Goal: Task Accomplishment & Management: Manage account settings

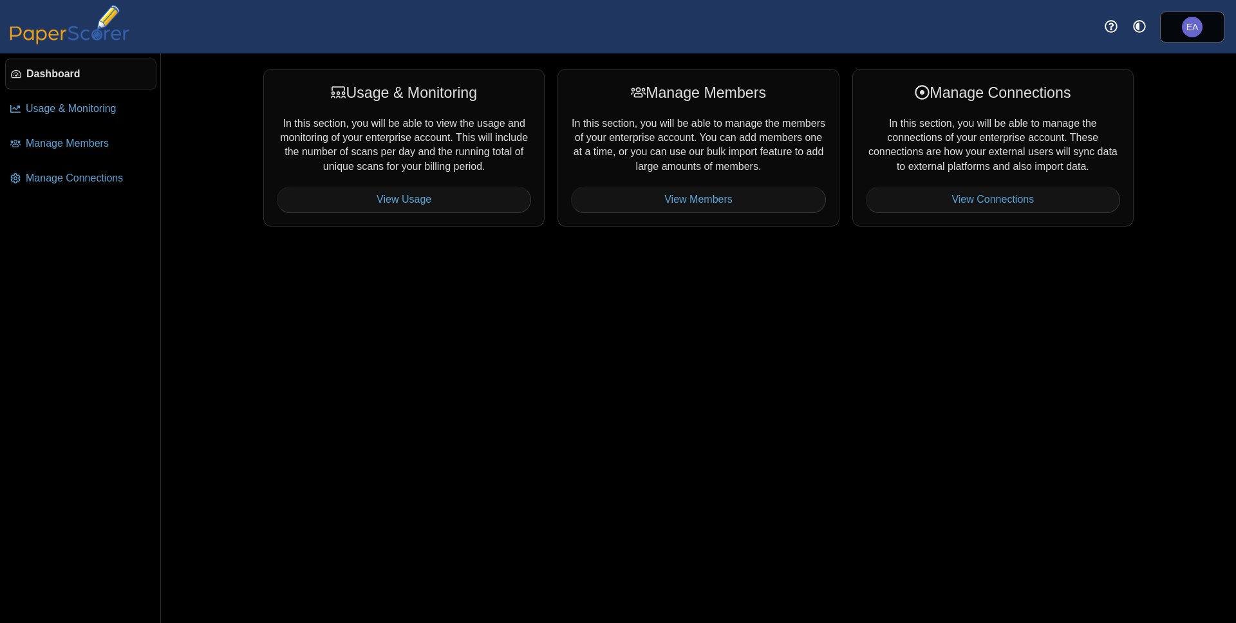
drag, startPoint x: 340, startPoint y: 301, endPoint x: 122, endPoint y: 171, distance: 254.4
click at [339, 301] on div "Usage & Monitoring In this section, you will be able to view the usage and moni…" at bounding box center [699, 338] width 966 height 570
click at [107, 174] on span "Manage Connections" at bounding box center [89, 178] width 126 height 14
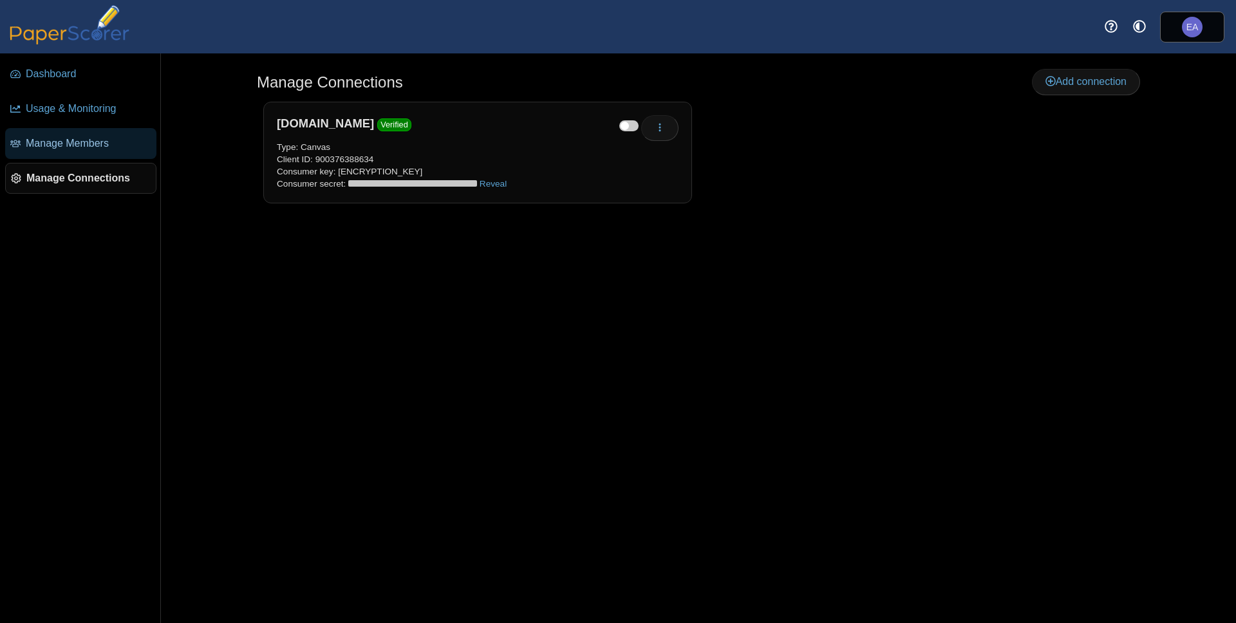
click at [102, 145] on span "Manage Members" at bounding box center [89, 143] width 126 height 14
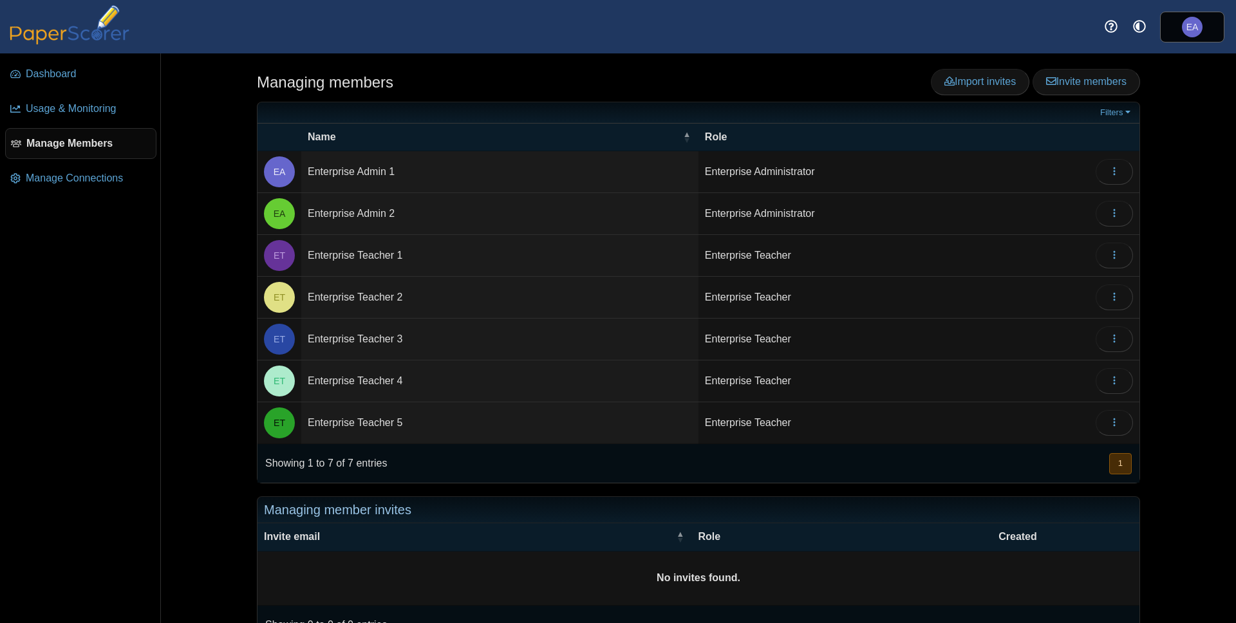
scroll to position [34, 0]
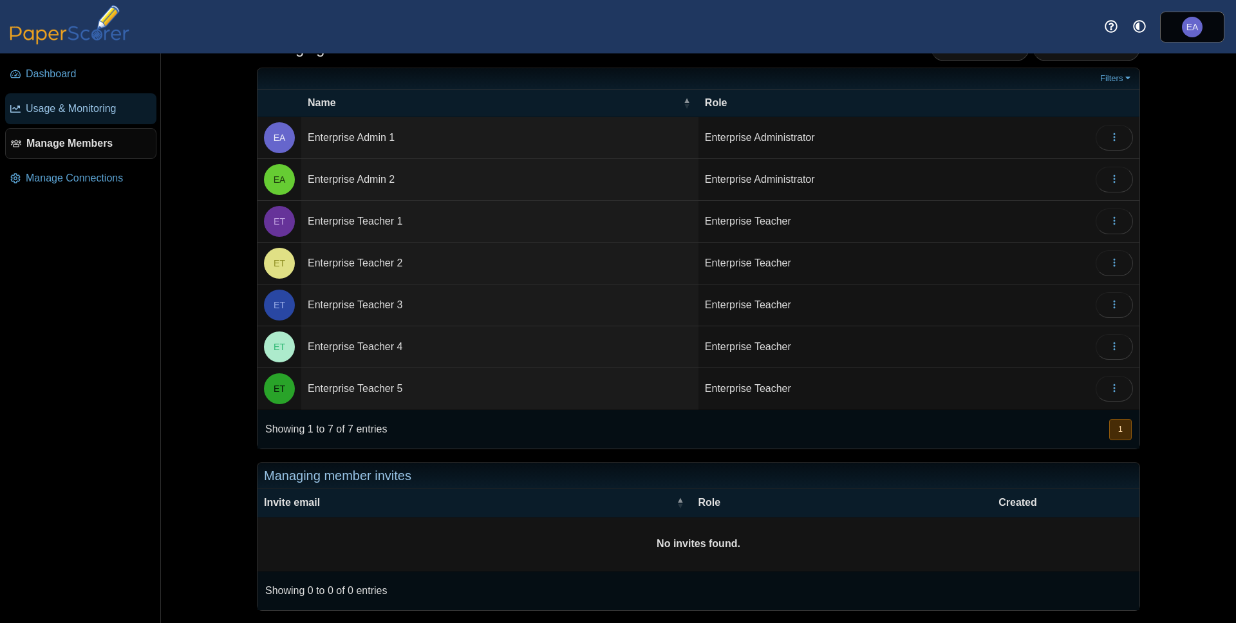
click at [93, 108] on span "Usage & Monitoring" at bounding box center [89, 109] width 126 height 14
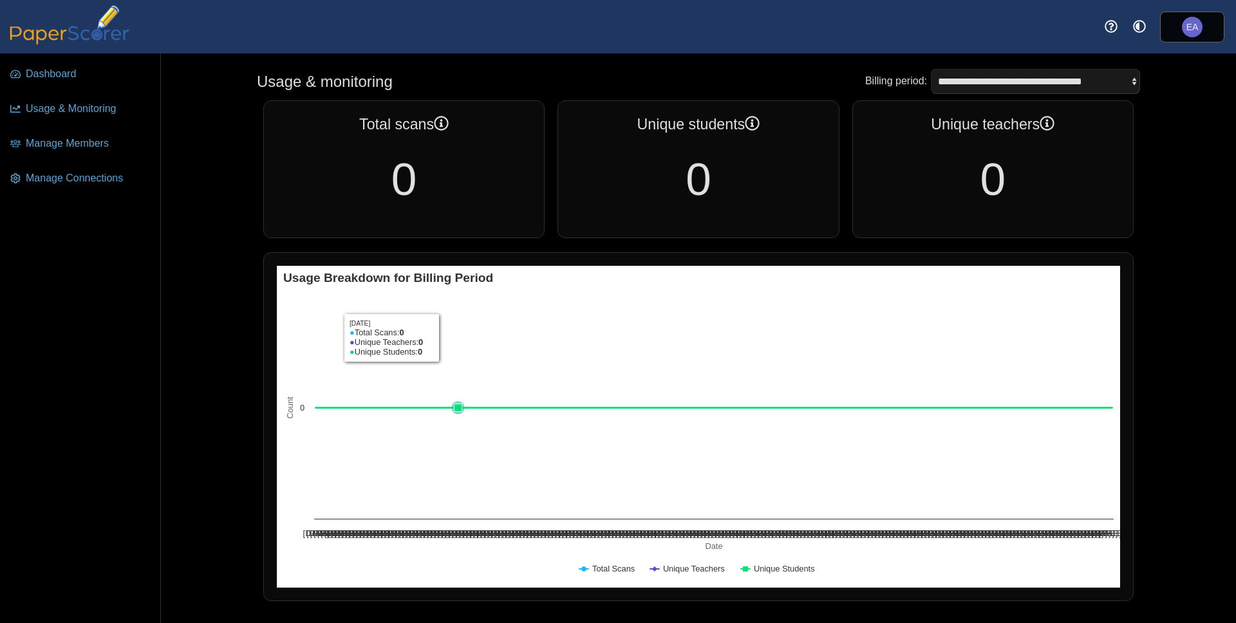
scroll to position [5, 0]
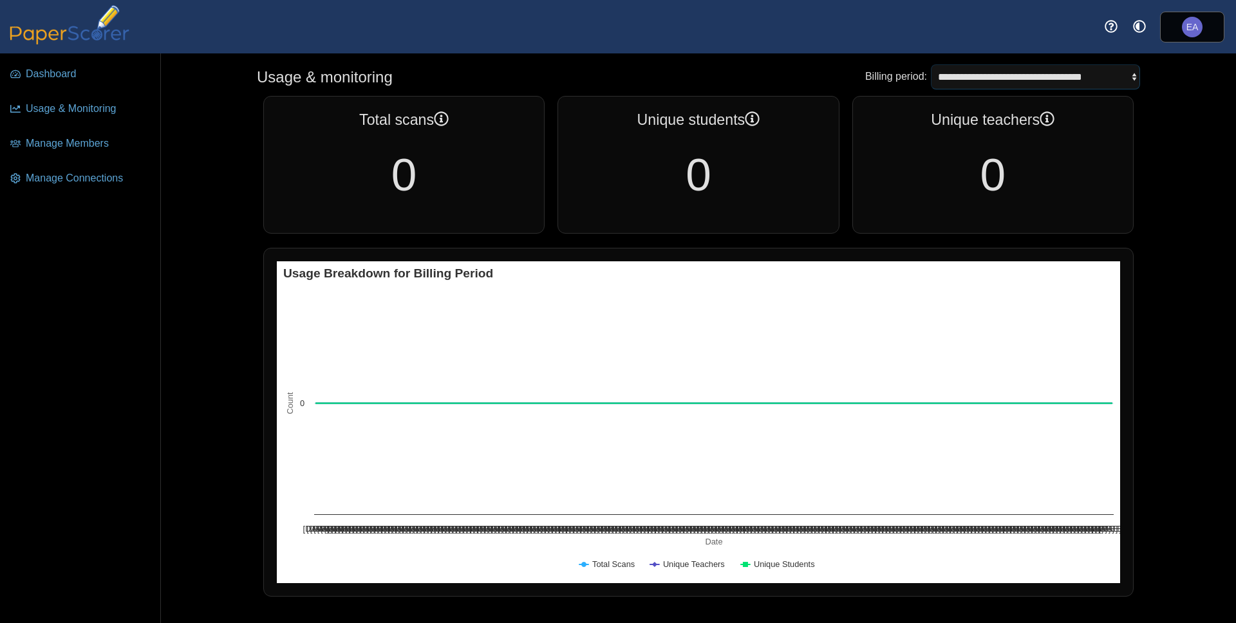
click at [1041, 77] on select "**********" at bounding box center [1035, 76] width 209 height 24
click at [91, 140] on span "Manage Members" at bounding box center [89, 143] width 126 height 14
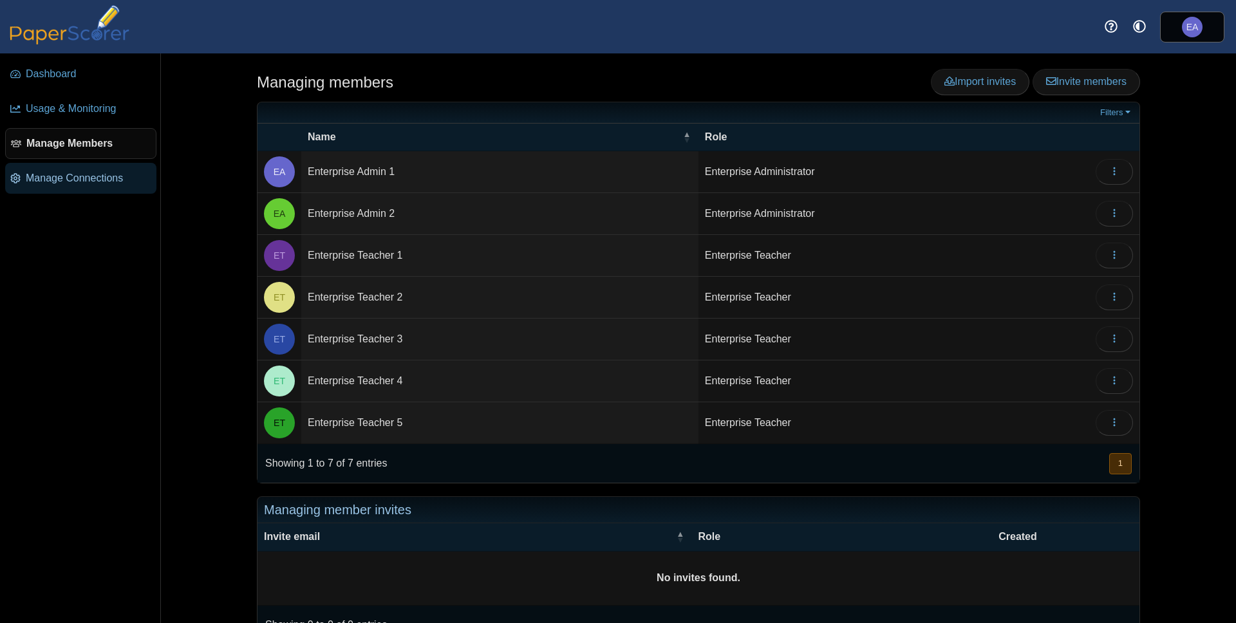
click at [88, 182] on span "Manage Connections" at bounding box center [89, 178] width 126 height 14
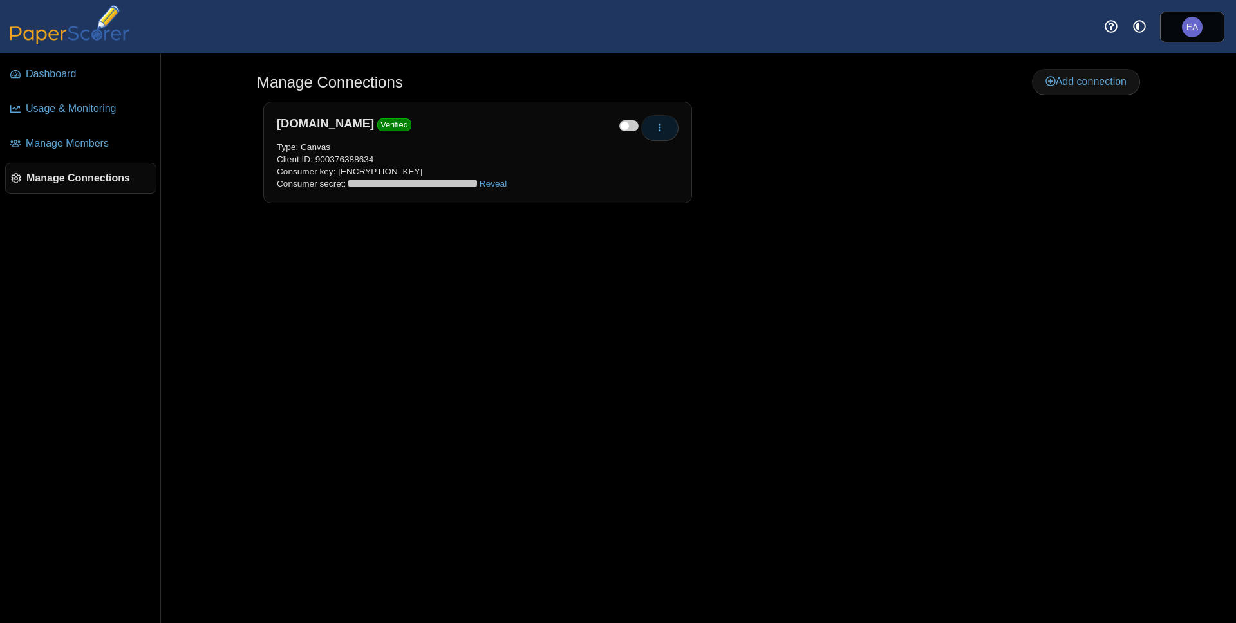
click at [664, 131] on button "button" at bounding box center [659, 128] width 37 height 26
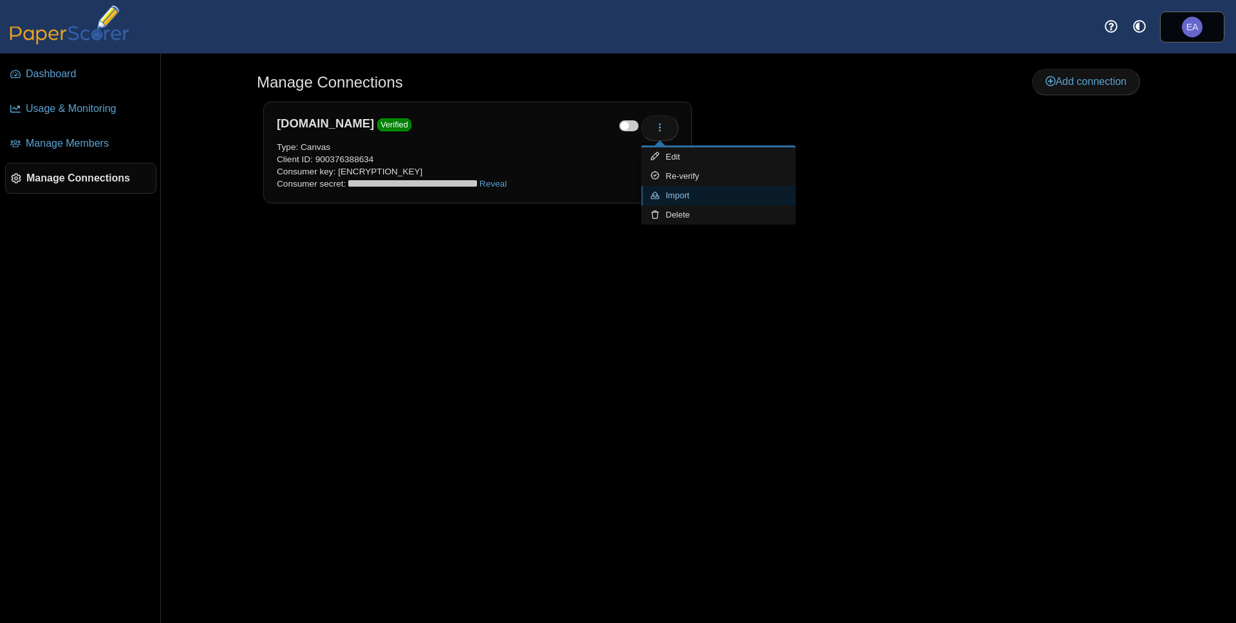
click at [686, 196] on link "Import" at bounding box center [718, 195] width 155 height 19
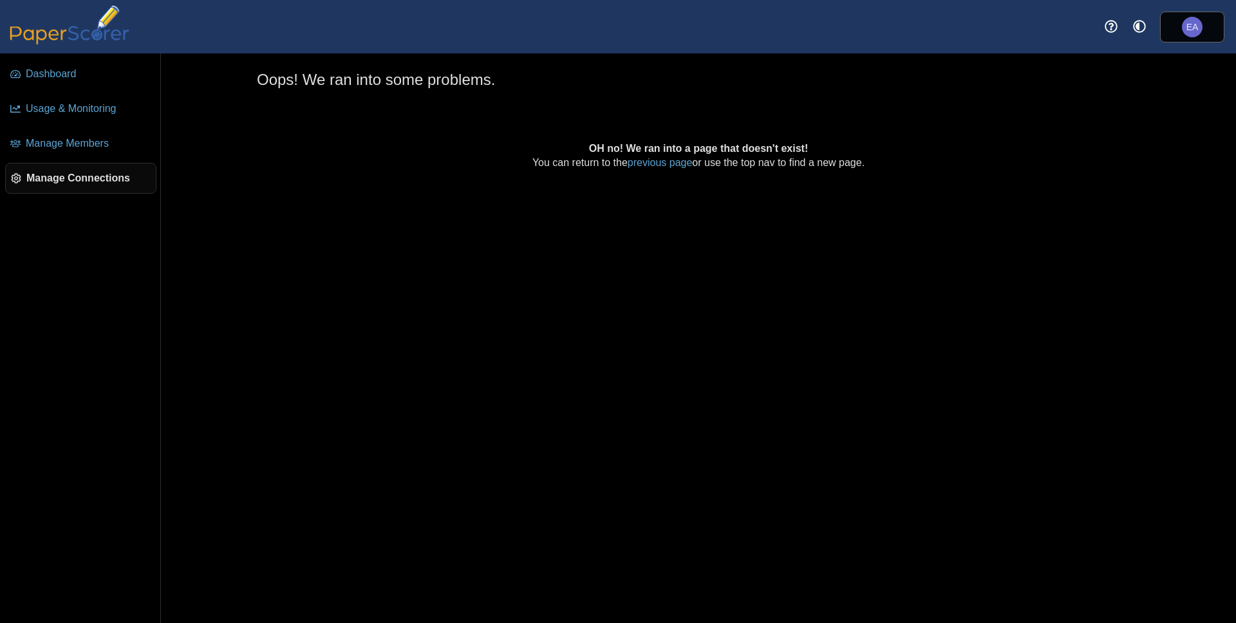
click at [692, 212] on div at bounding box center [698, 206] width 883 height 13
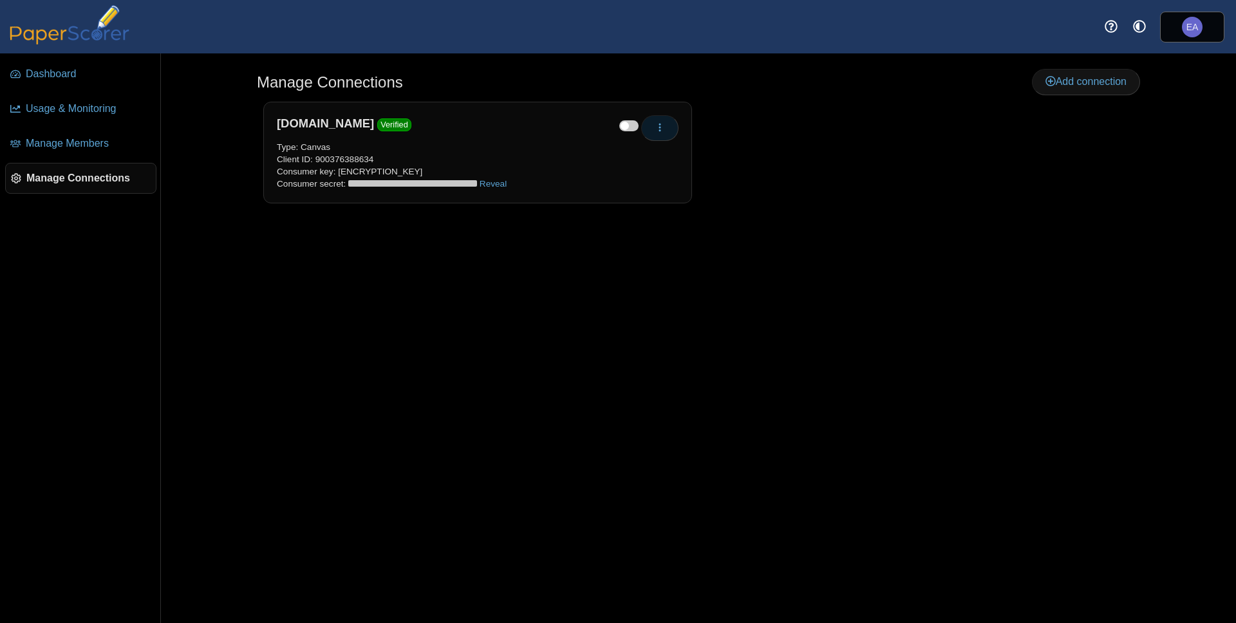
click at [670, 118] on button "button" at bounding box center [659, 128] width 37 height 26
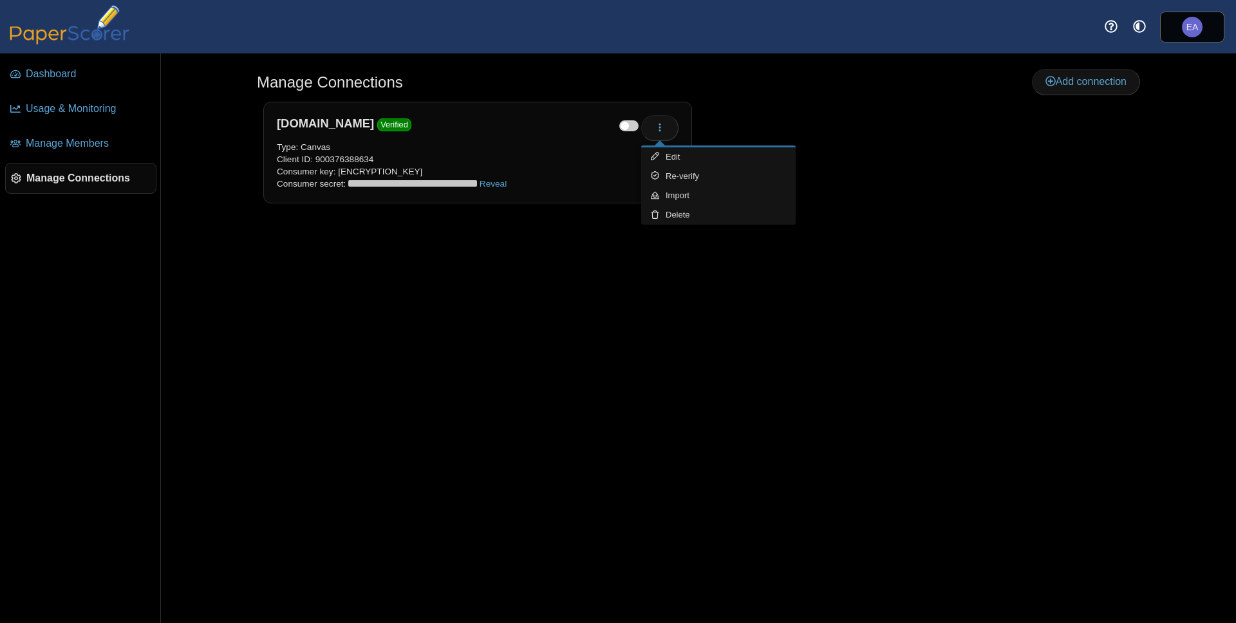
click at [513, 261] on div "Manage Connections Add connection Verified Reveal" at bounding box center [699, 338] width 966 height 570
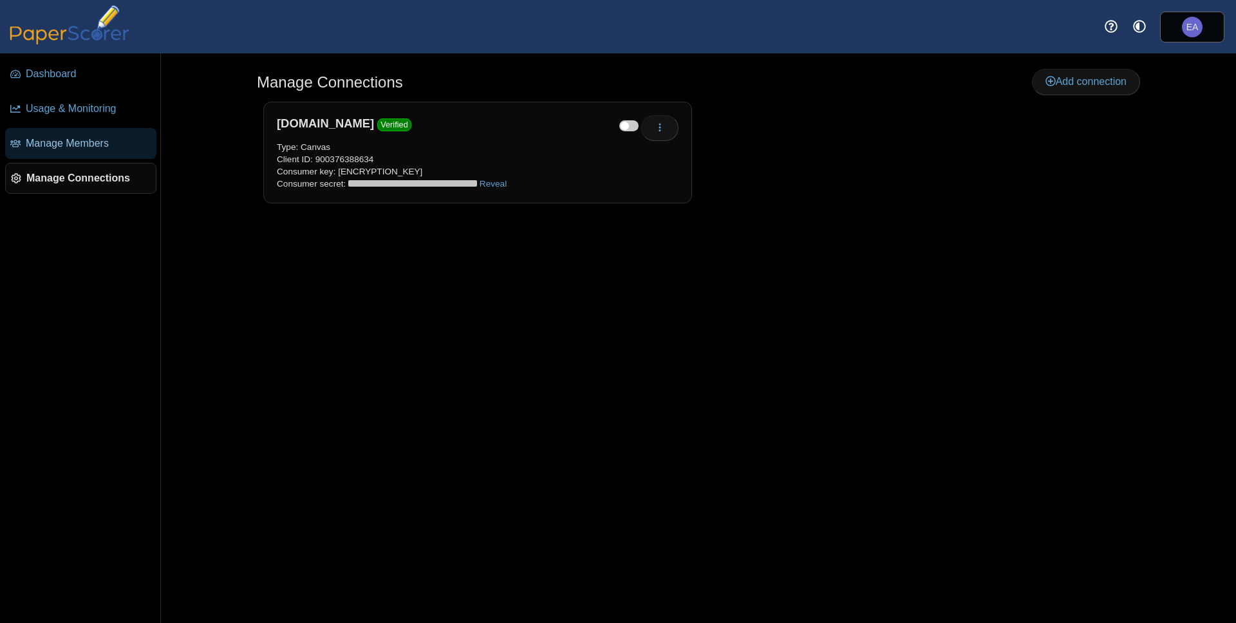
click at [85, 147] on span "Manage Members" at bounding box center [89, 143] width 126 height 14
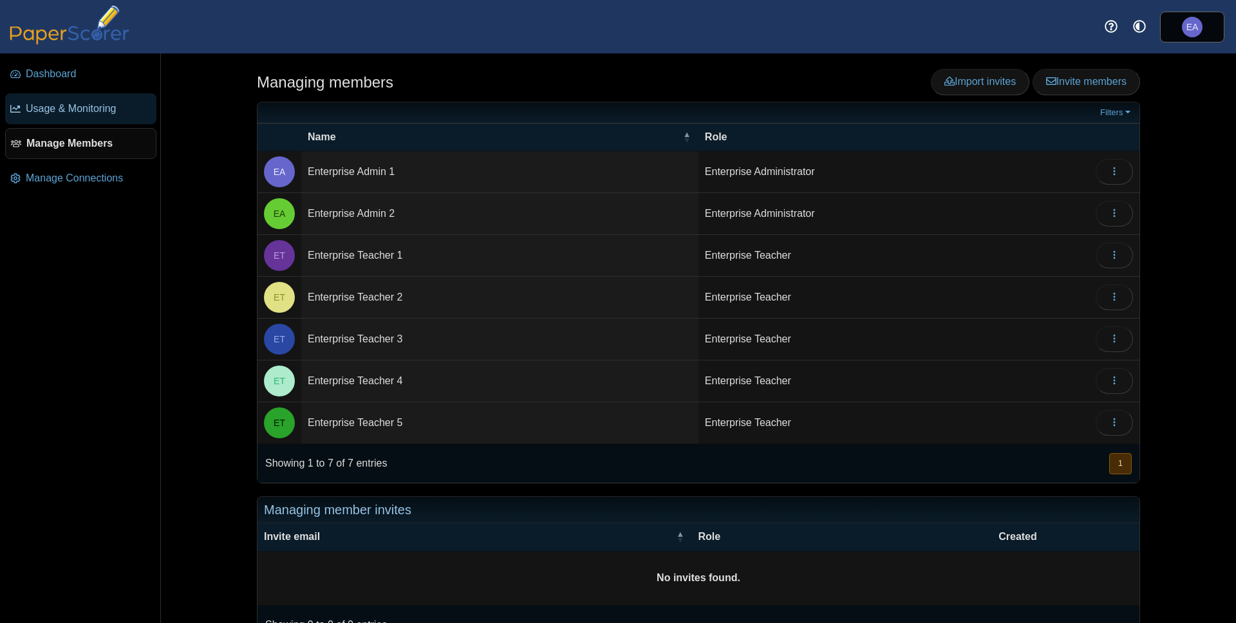
click at [89, 113] on span "Usage & Monitoring" at bounding box center [89, 109] width 126 height 14
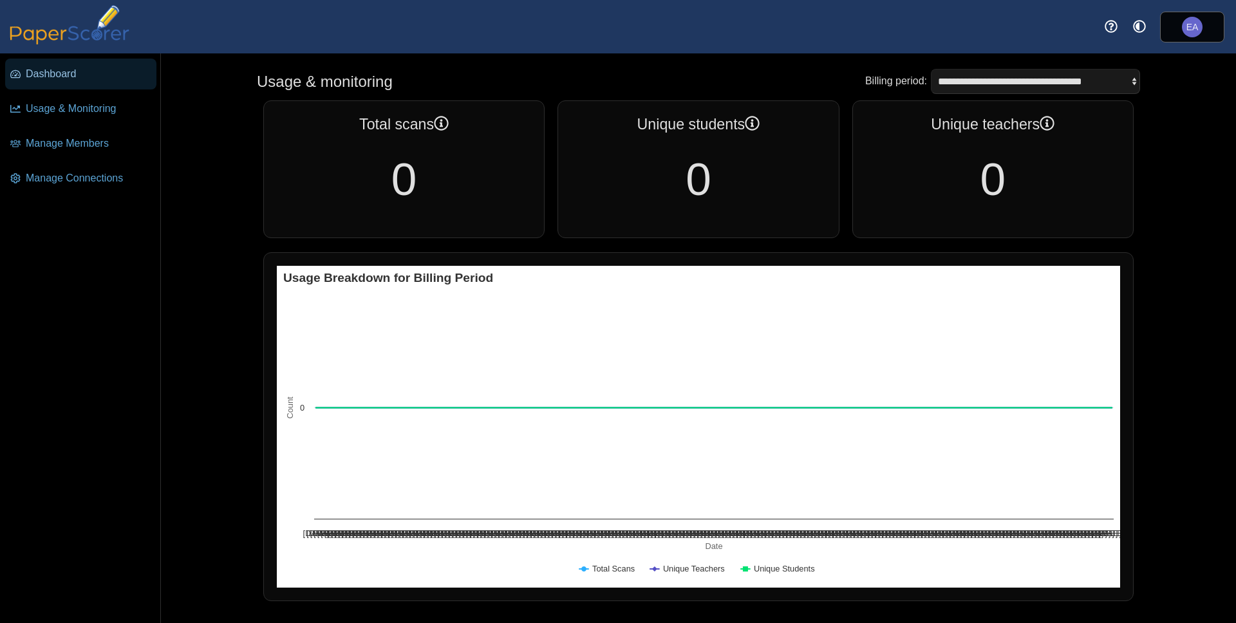
click at [73, 79] on span "Dashboard" at bounding box center [89, 74] width 126 height 14
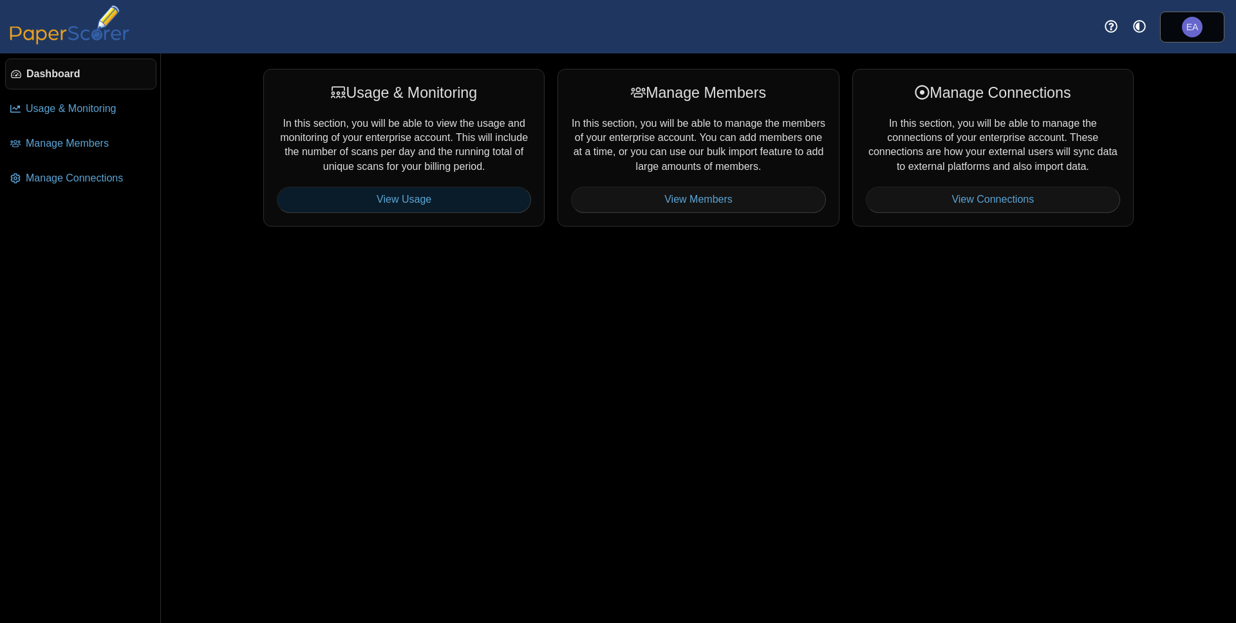
click at [434, 203] on link "View Usage" at bounding box center [404, 200] width 254 height 26
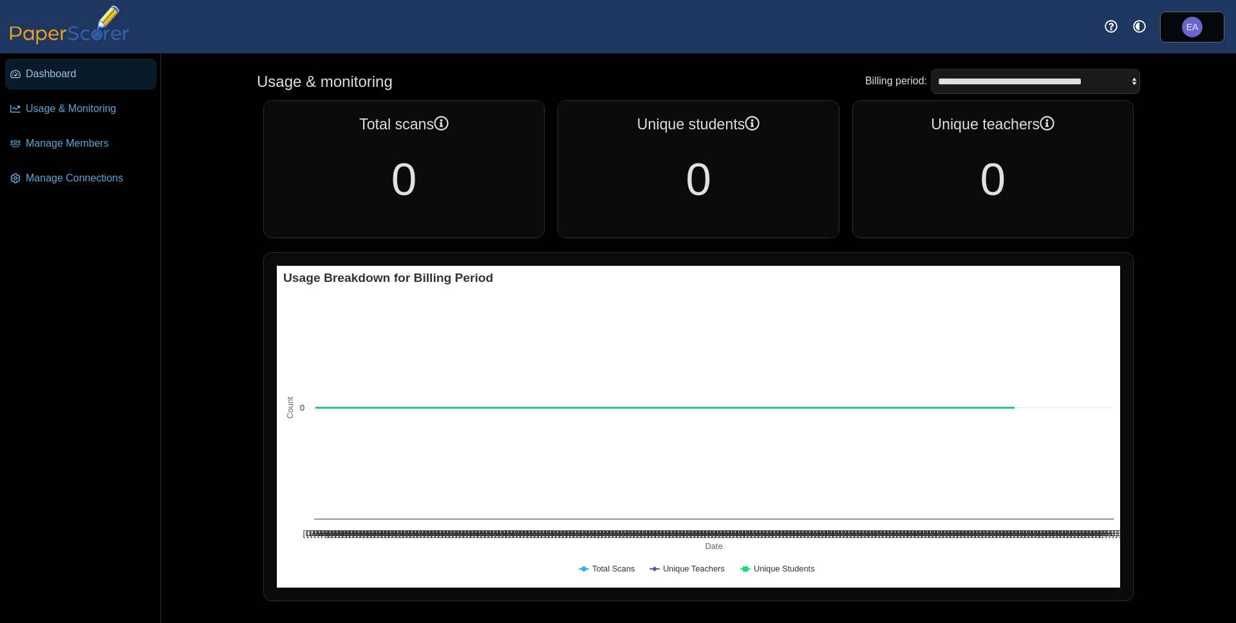
click at [60, 76] on span "Dashboard" at bounding box center [89, 74] width 126 height 14
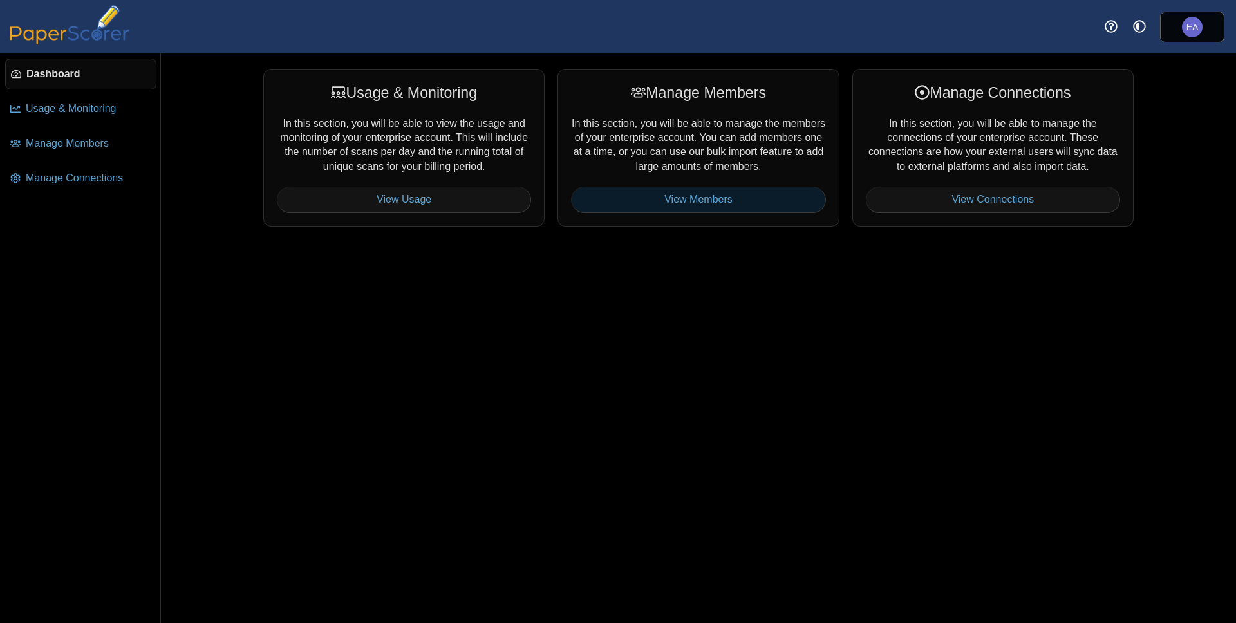
click at [714, 196] on link "View Members" at bounding box center [698, 200] width 254 height 26
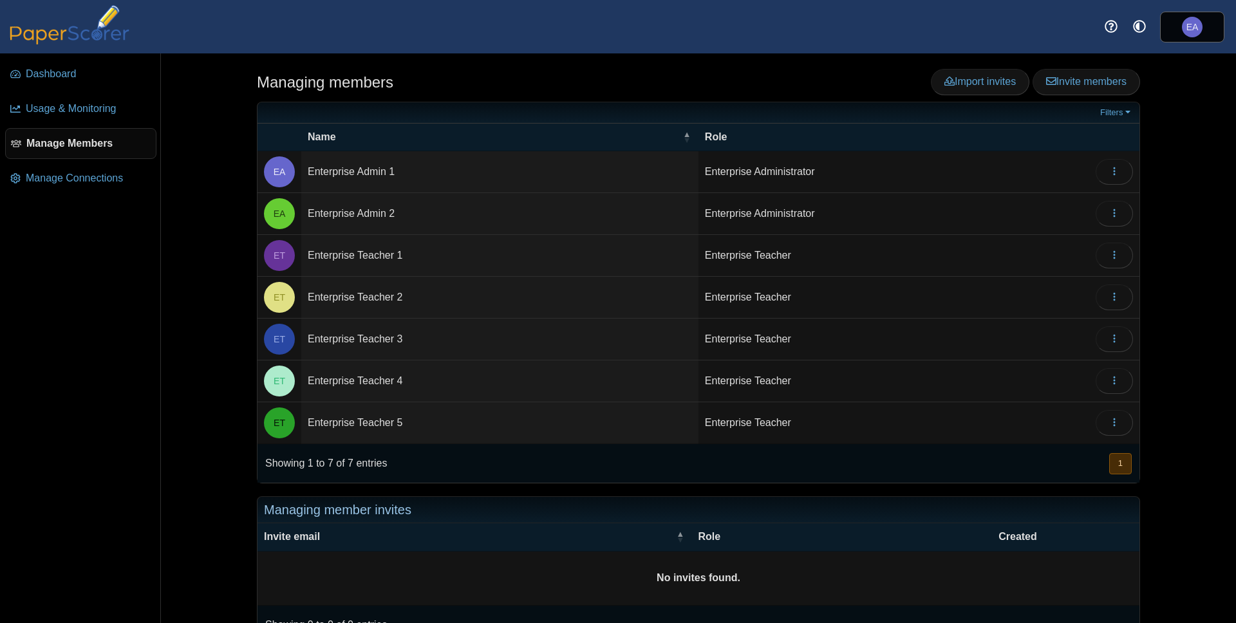
click at [10, 53] on ul "Dashboard Usage & Monitoring Manage Members Manage Connections" at bounding box center [80, 127] width 160 height 149
click at [48, 75] on span "Dashboard" at bounding box center [89, 74] width 126 height 14
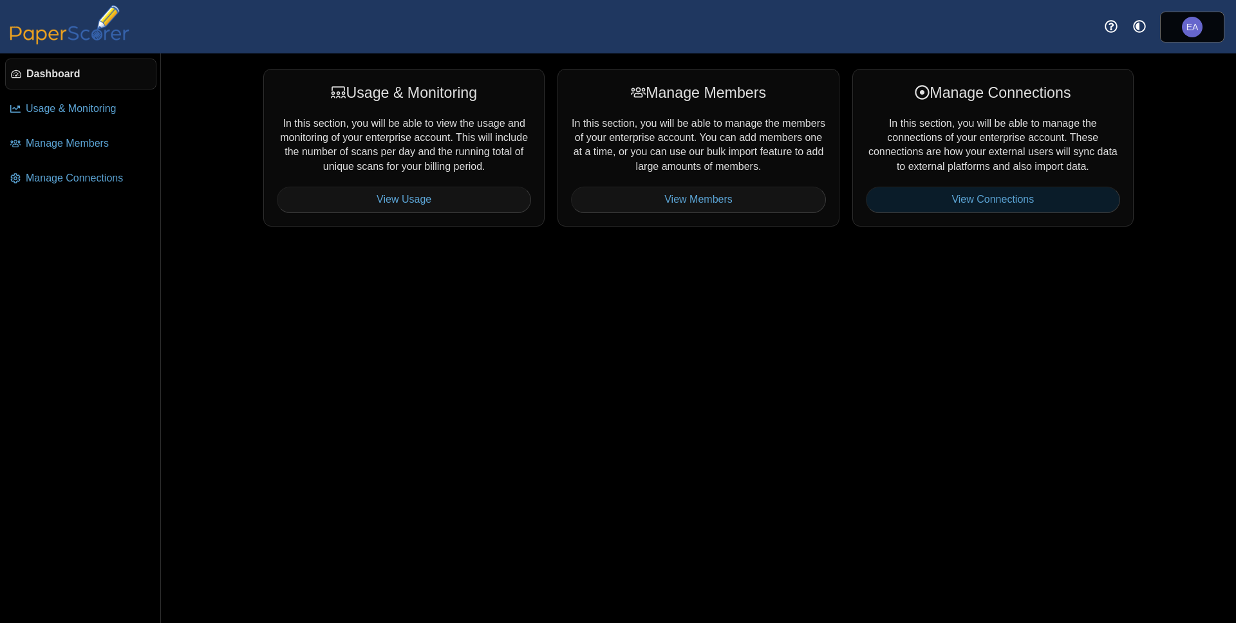
click at [1011, 207] on link "View Connections" at bounding box center [993, 200] width 254 height 26
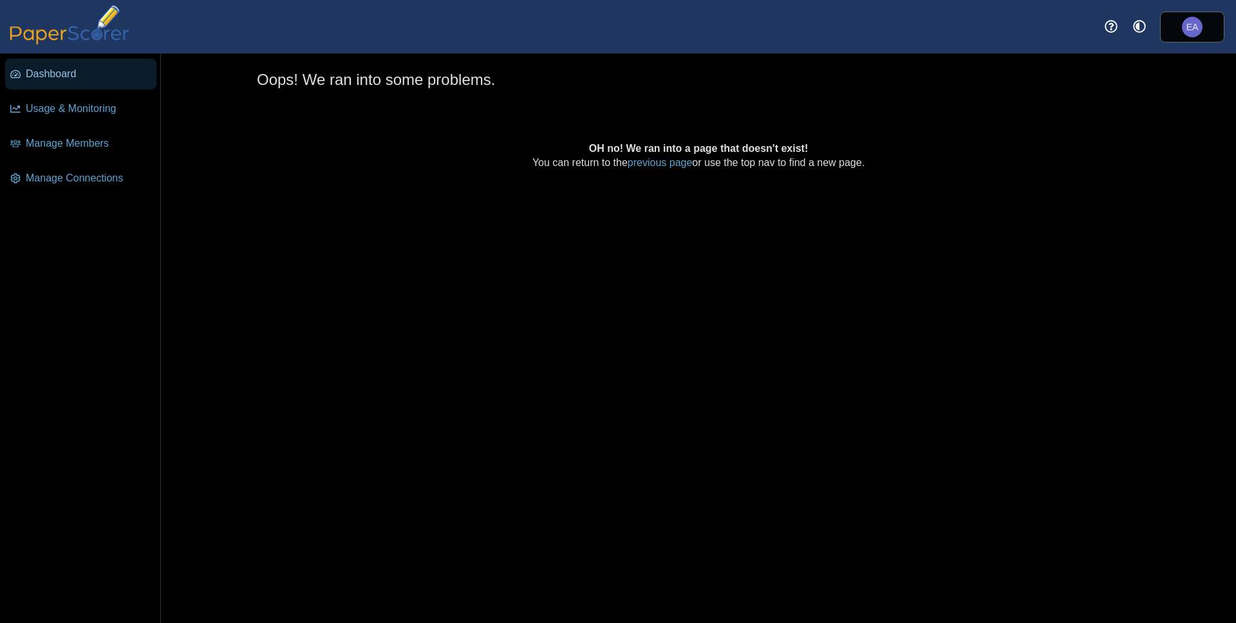
click at [64, 77] on span "Dashboard" at bounding box center [89, 74] width 126 height 14
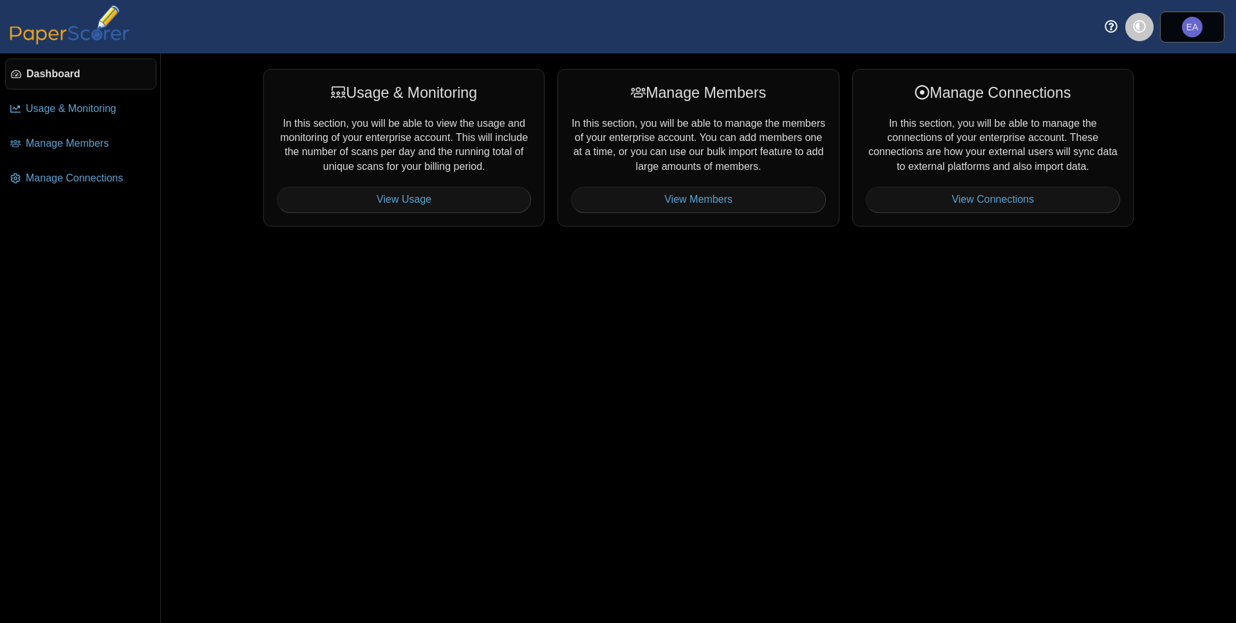
click at [1139, 28] on icon "Style variation" at bounding box center [1139, 26] width 13 height 13
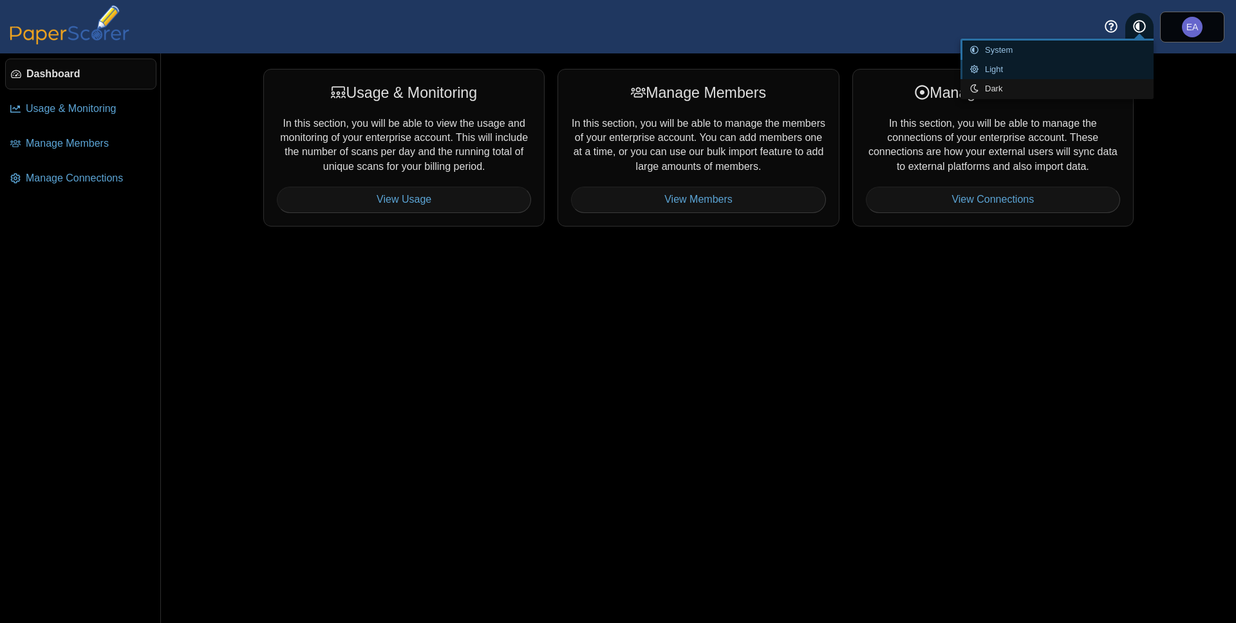
click at [1029, 68] on link "Light" at bounding box center [1056, 69] width 193 height 19
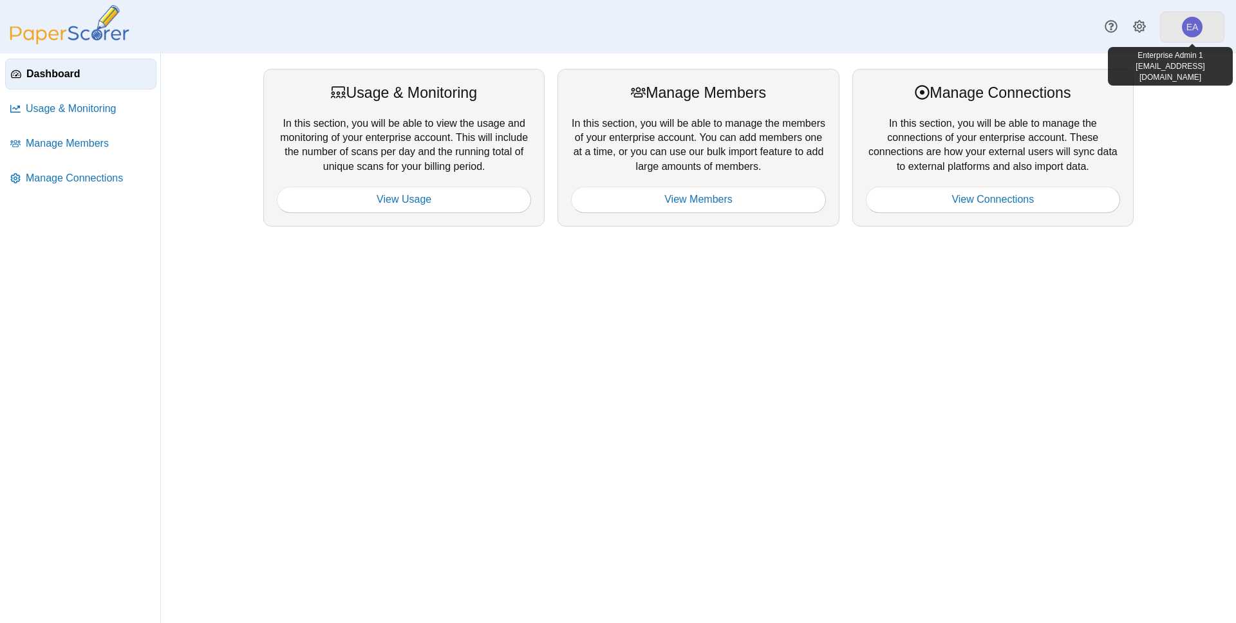
click at [1206, 28] on link "EA" at bounding box center [1192, 27] width 64 height 31
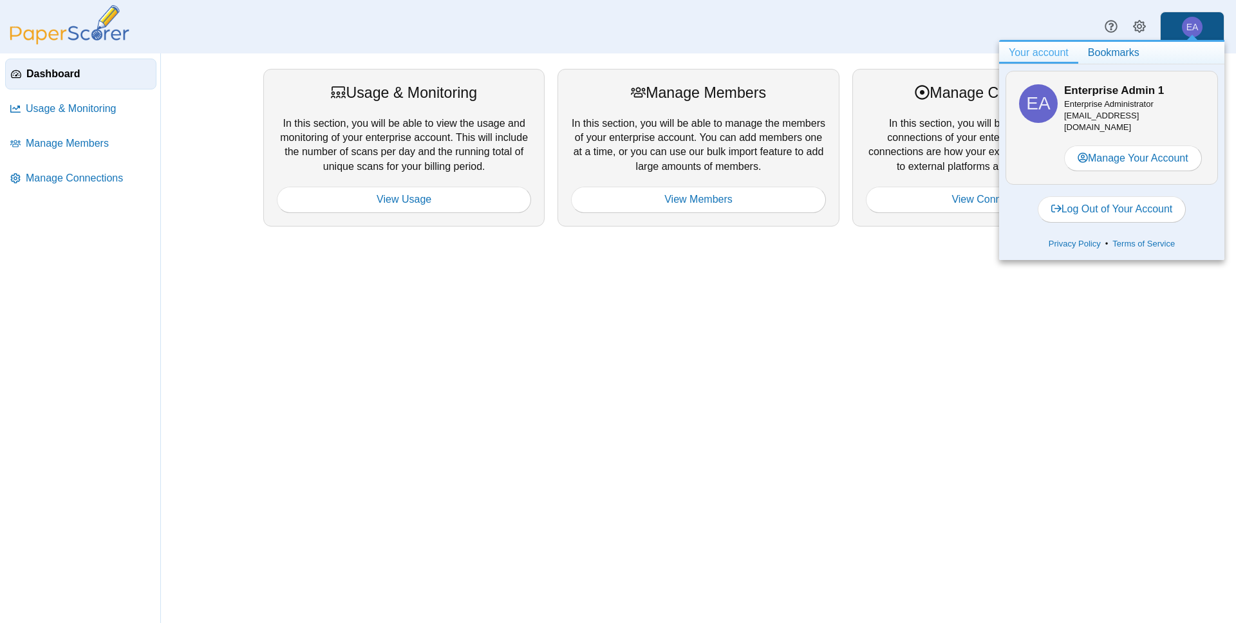
click at [857, 42] on div "Dashboard Usage & monitoring Manage members Manage connections" at bounding box center [618, 26] width 1236 height 53
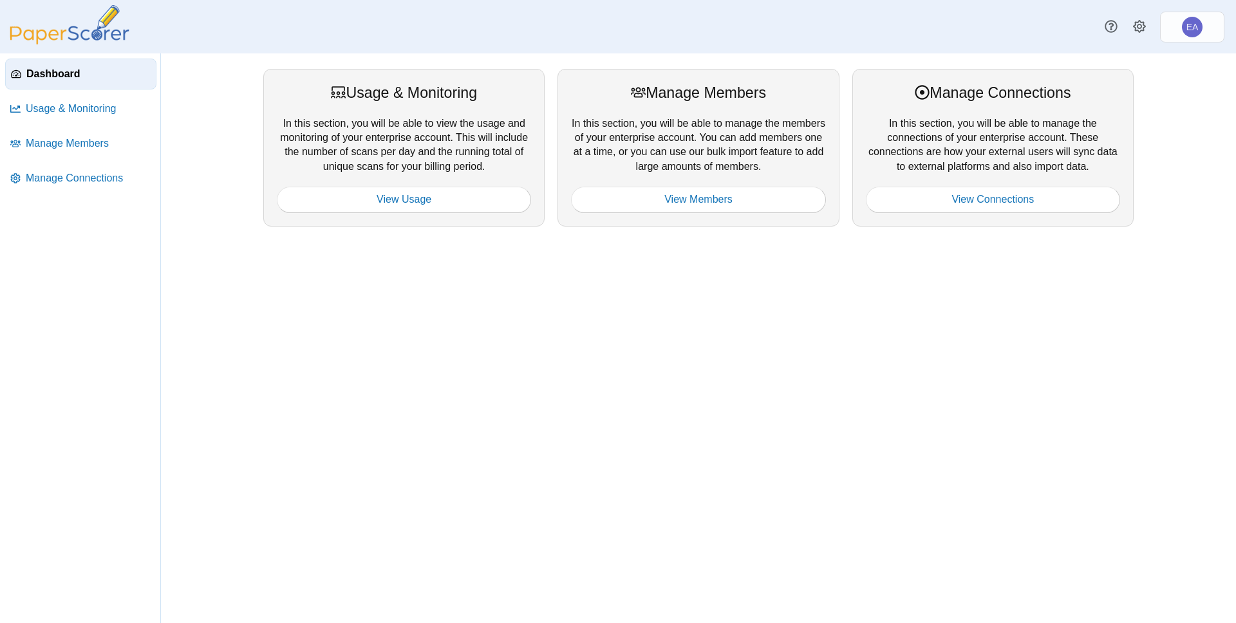
click at [178, 272] on div "Usage & Monitoring In this section, you will be able to view the usage and moni…" at bounding box center [698, 338] width 1075 height 570
click at [184, 294] on div "Usage & Monitoring In this section, you will be able to view the usage and moni…" at bounding box center [698, 338] width 1075 height 570
click at [88, 145] on span "Manage Members" at bounding box center [89, 143] width 126 height 14
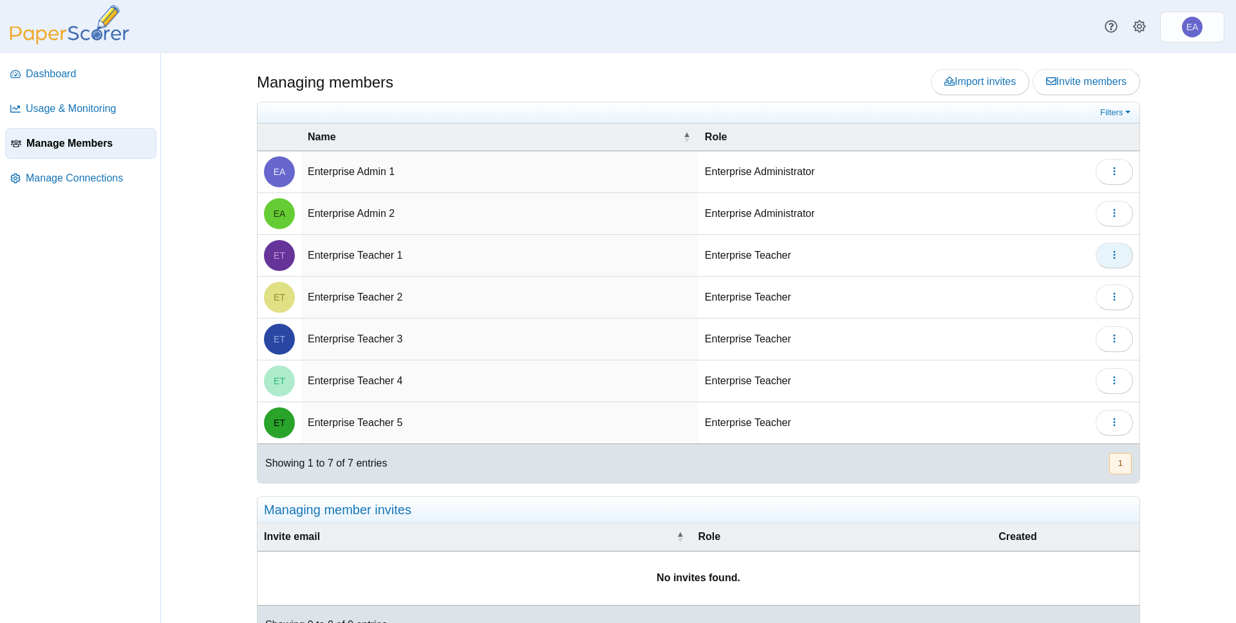
click at [1123, 256] on button "button" at bounding box center [1114, 256] width 37 height 26
click at [1067, 281] on link "Edit" at bounding box center [1056, 284] width 155 height 19
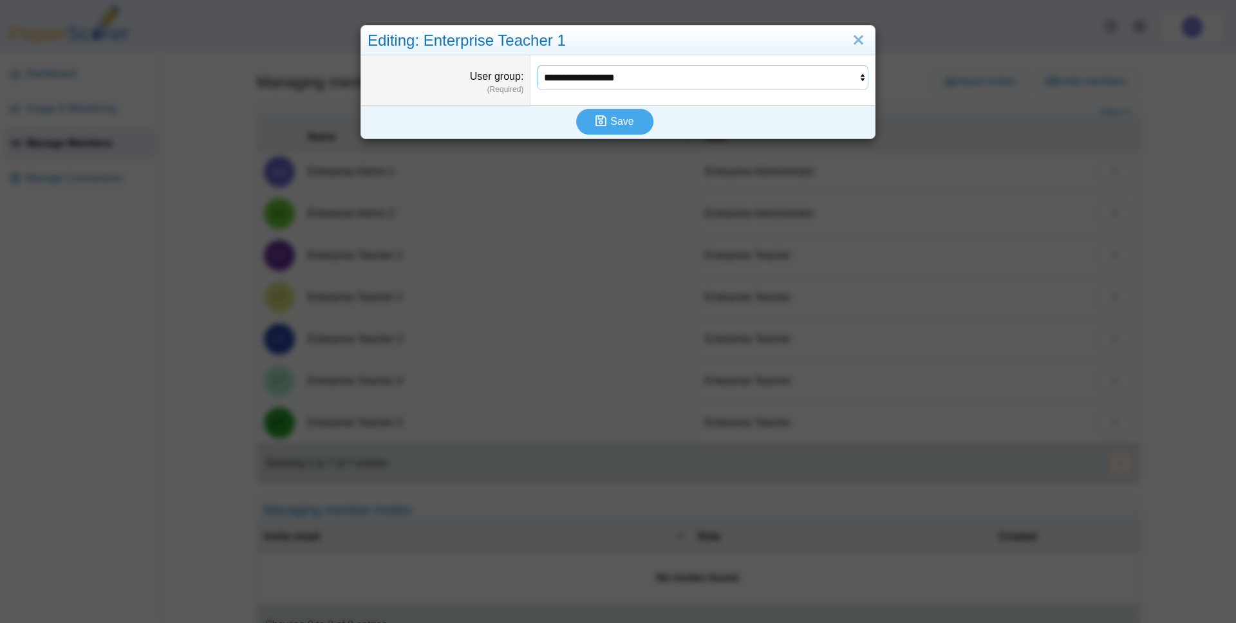
click at [754, 78] on select "**********" at bounding box center [703, 77] width 332 height 24
click at [853, 42] on link "Close" at bounding box center [858, 41] width 20 height 22
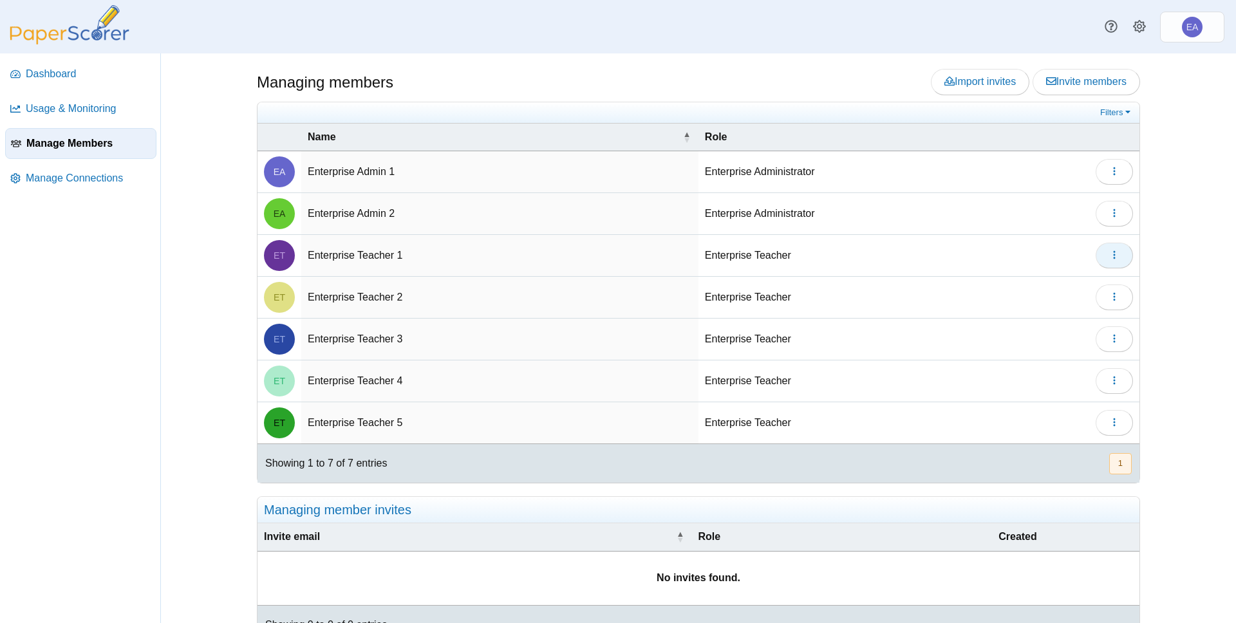
click at [1100, 253] on td at bounding box center [1114, 256] width 50 height 42
click at [1110, 253] on icon "button" at bounding box center [1114, 255] width 10 height 10
click at [1028, 304] on link "Delete" at bounding box center [1056, 303] width 155 height 19
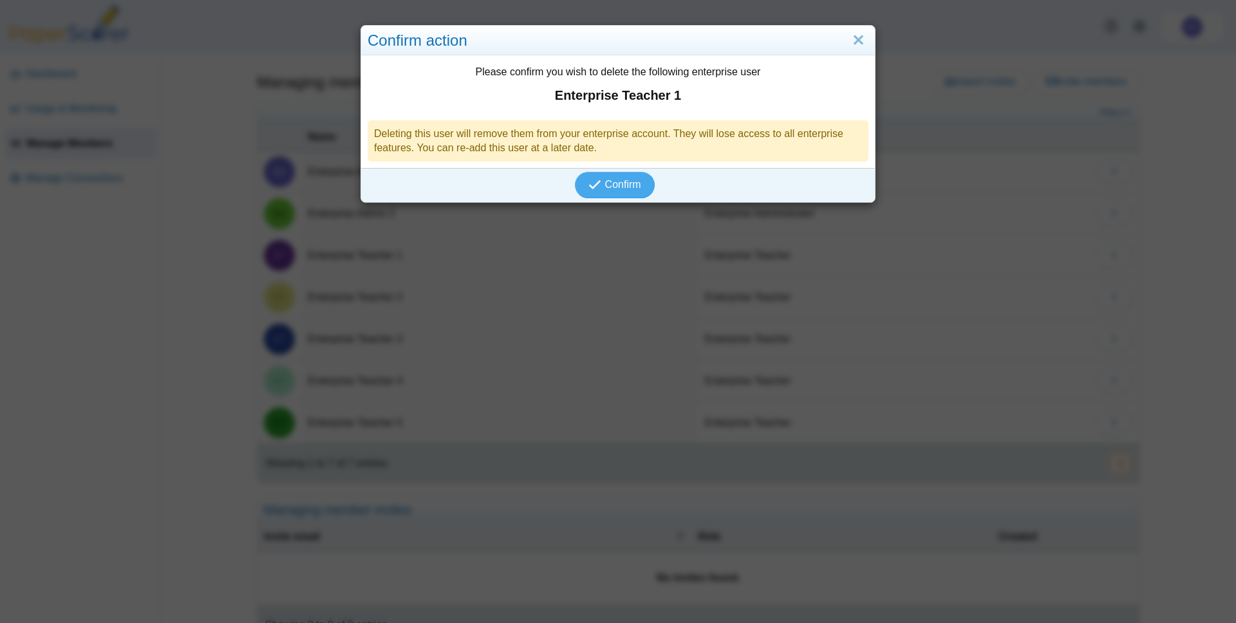
drag, startPoint x: 853, startPoint y: 39, endPoint x: 863, endPoint y: 65, distance: 27.7
click at [860, 42] on link "Close" at bounding box center [858, 41] width 20 height 22
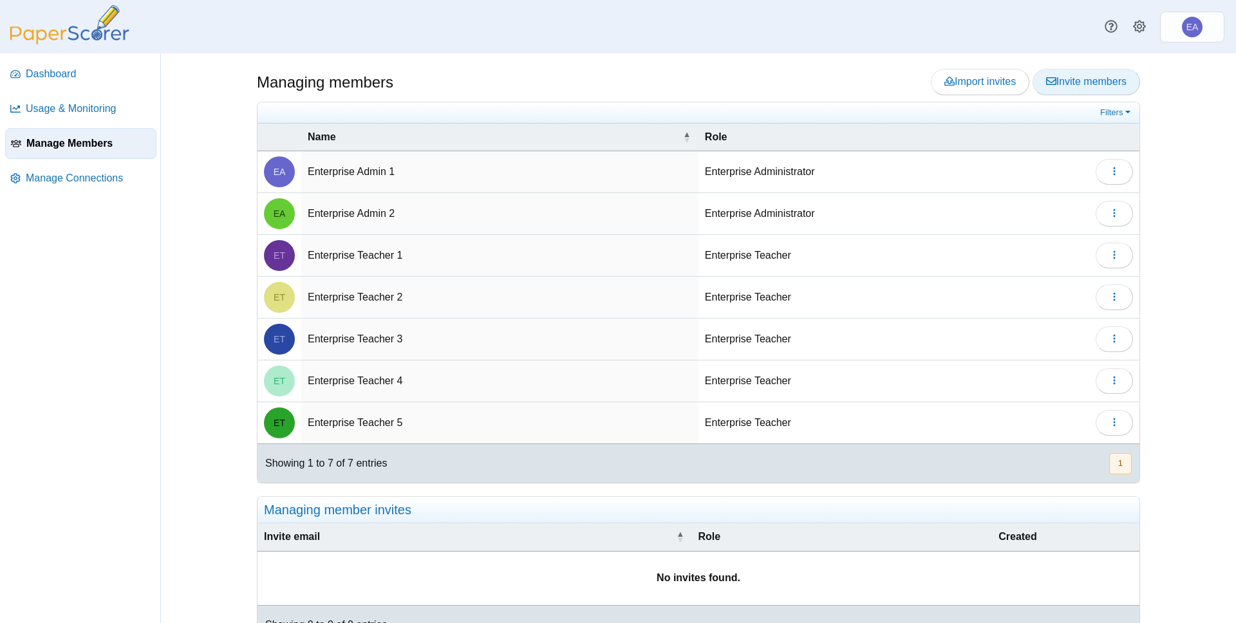
click at [1104, 77] on span "Invite members" at bounding box center [1086, 81] width 80 height 11
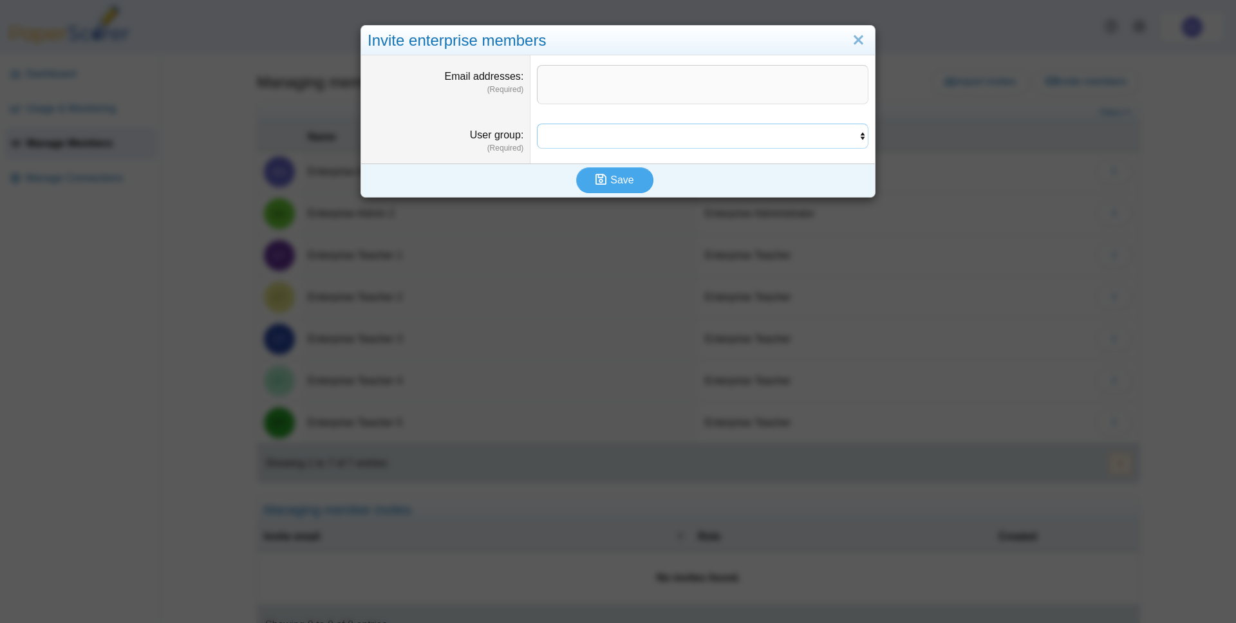
click at [820, 142] on select "**********" at bounding box center [703, 136] width 332 height 24
click at [857, 37] on link "Close" at bounding box center [858, 41] width 20 height 22
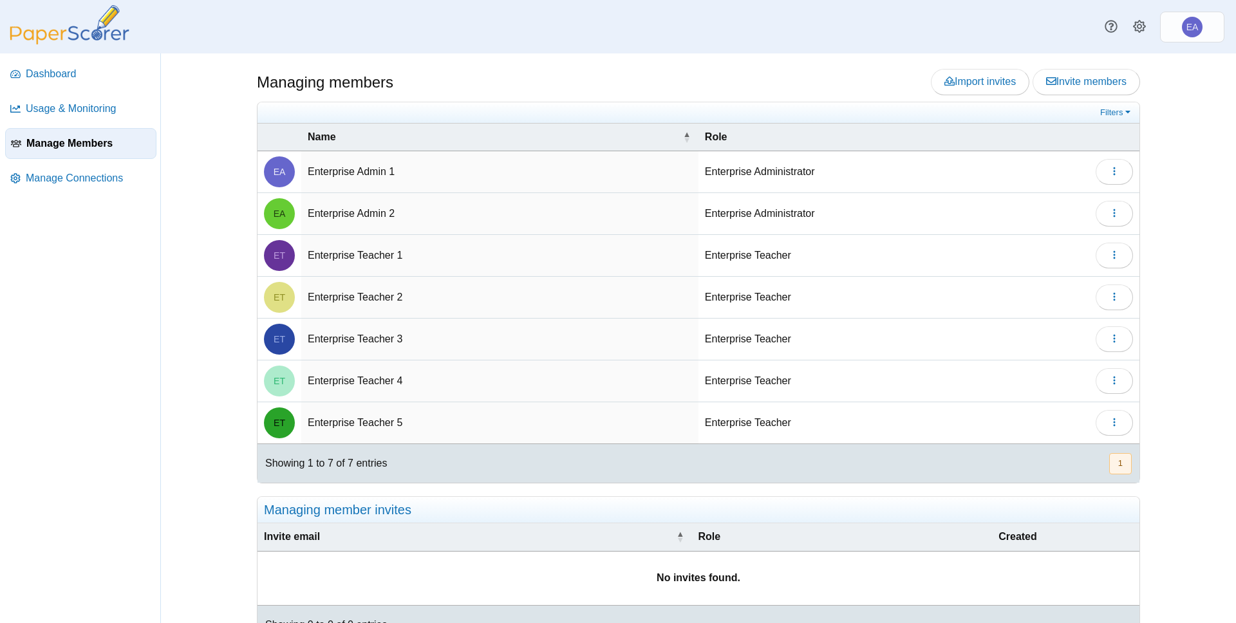
click at [170, 258] on div "Managing members Import invites Invite members Filters" at bounding box center [698, 338] width 1075 height 570
click at [107, 180] on span "Manage Connections" at bounding box center [89, 178] width 126 height 14
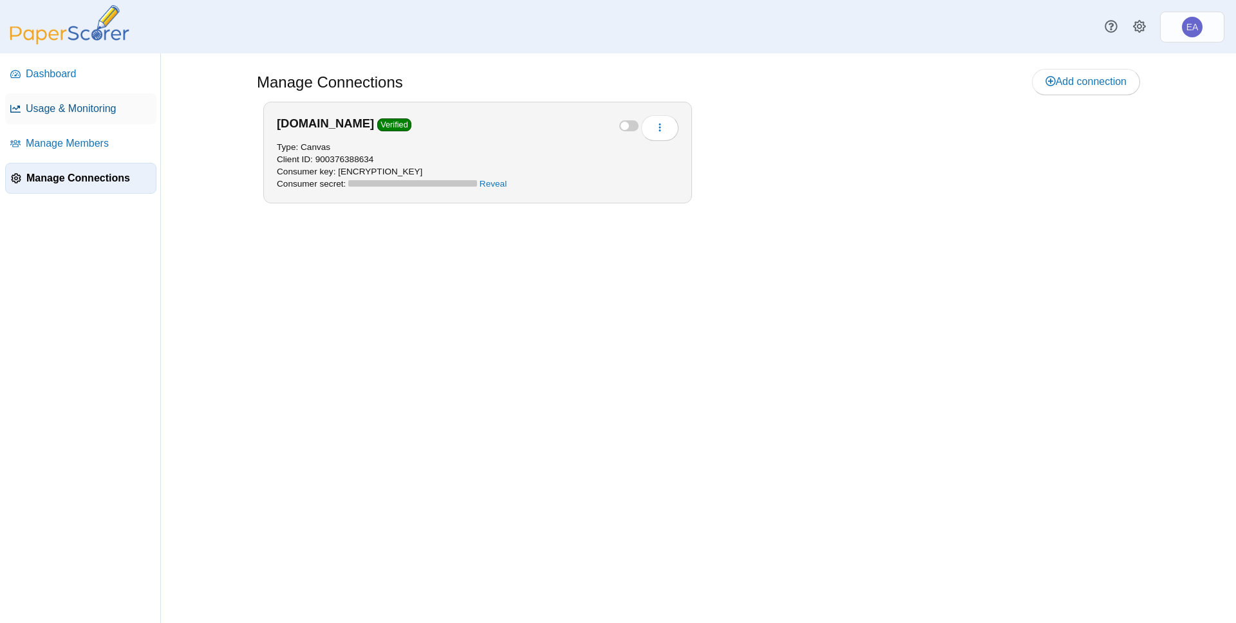
click at [119, 106] on span "Usage & Monitoring" at bounding box center [89, 109] width 126 height 14
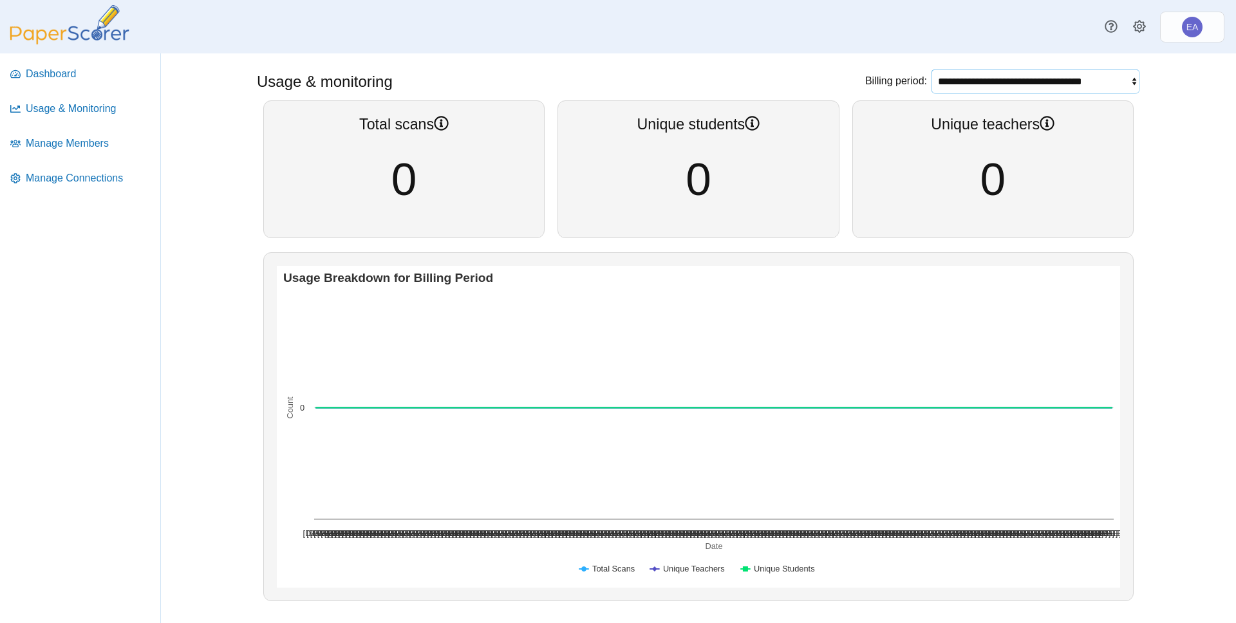
click at [1047, 86] on select "**********" at bounding box center [1035, 81] width 209 height 24
click at [96, 144] on span "Manage Members" at bounding box center [89, 143] width 126 height 14
